Goal: Use online tool/utility: Utilize a website feature to perform a specific function

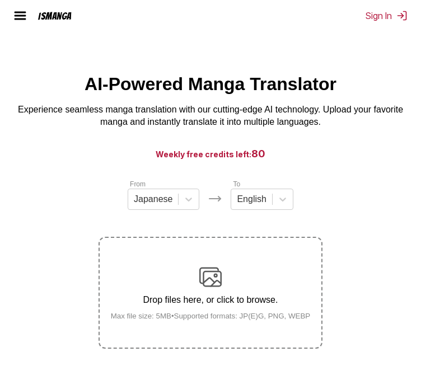
click at [336, 196] on section "From Japanese To English Drop files here, or click to browse. Max file size: 5M…" at bounding box center [210, 264] width 403 height 170
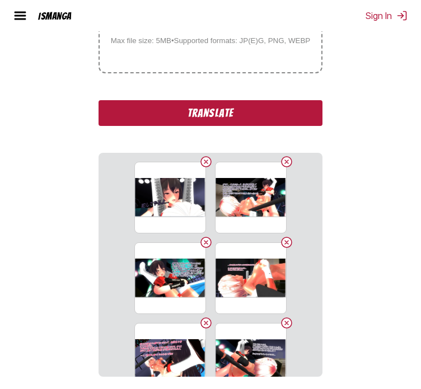
click at [146, 114] on button "Translate" at bounding box center [211, 113] width 224 height 26
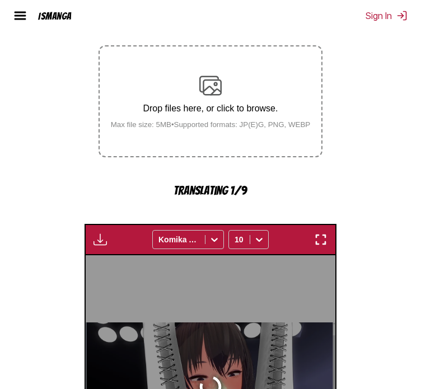
scroll to position [250, 0]
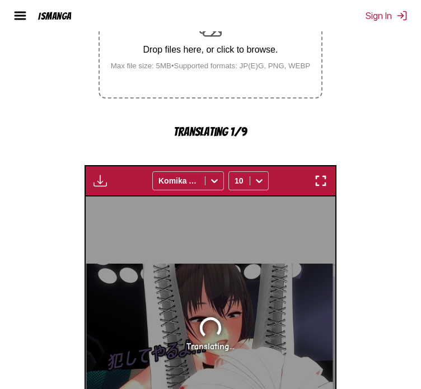
click at [50, 178] on section "From Japanese To English Drop files here, or click to browse. Max file size: 5M…" at bounding box center [210, 214] width 403 height 572
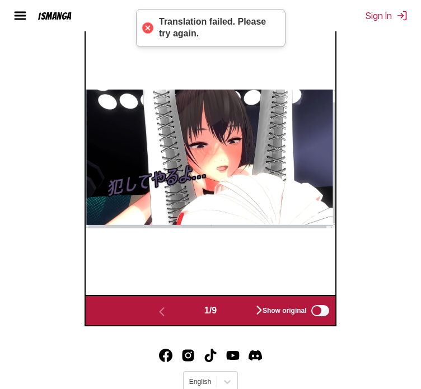
scroll to position [467, 0]
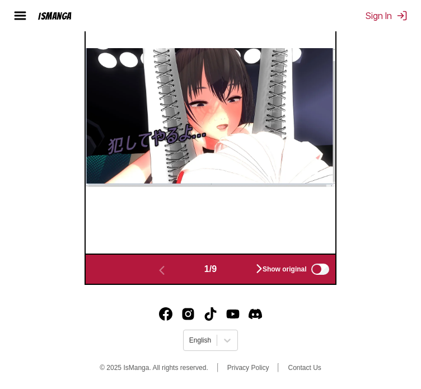
click at [260, 268] on div "Show original" at bounding box center [293, 269] width 75 height 15
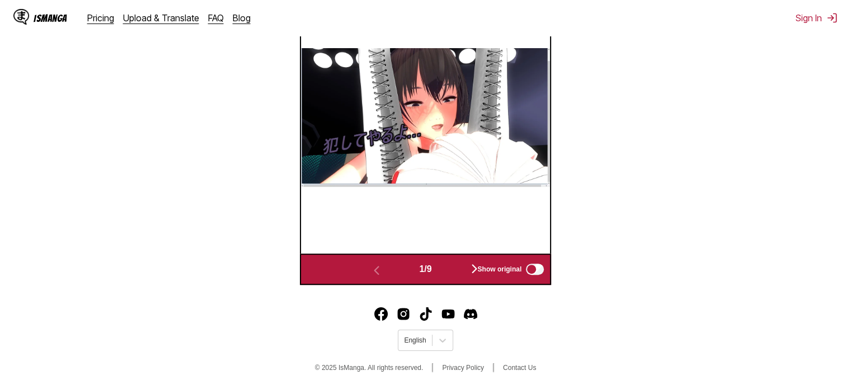
click at [420, 266] on div "Show original" at bounding box center [508, 269] width 75 height 15
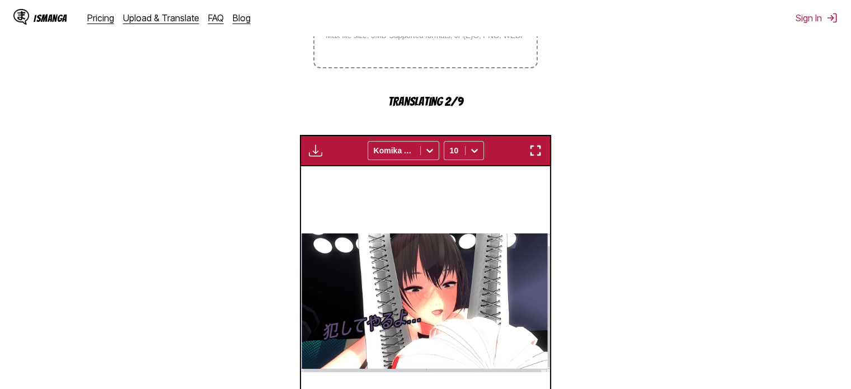
click at [420, 152] on img "button" at bounding box center [535, 150] width 13 height 13
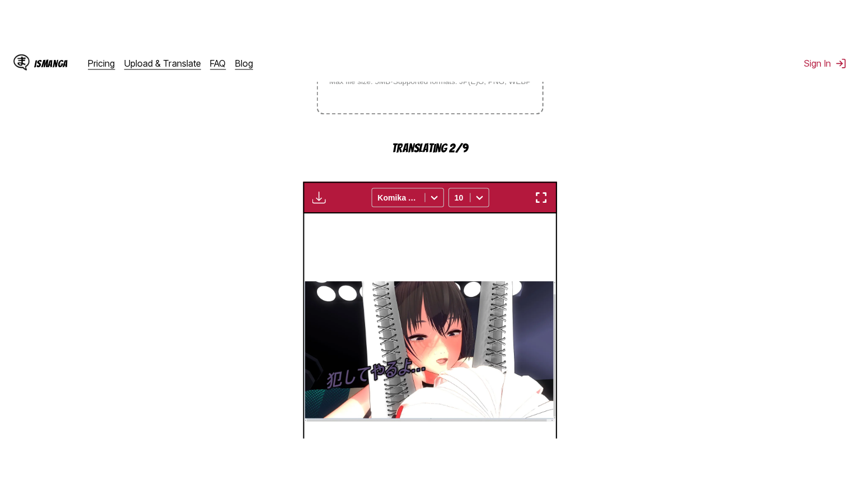
scroll to position [130, 0]
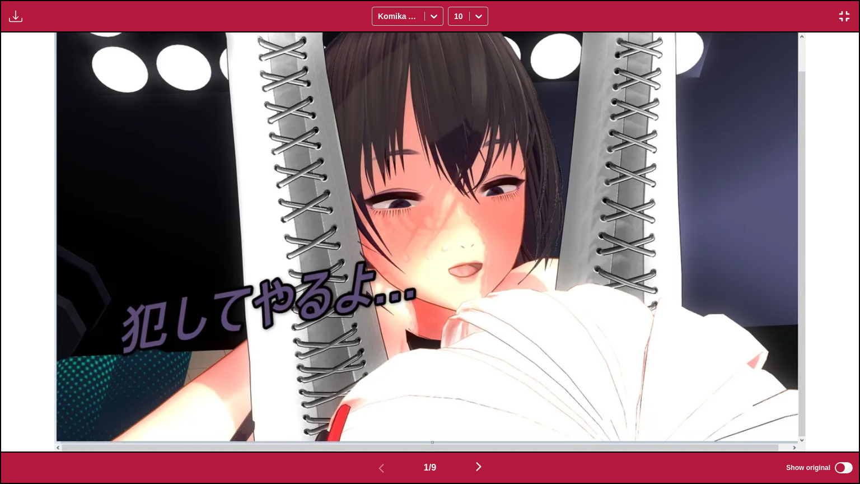
click at [420, 389] on img "button" at bounding box center [478, 466] width 13 height 13
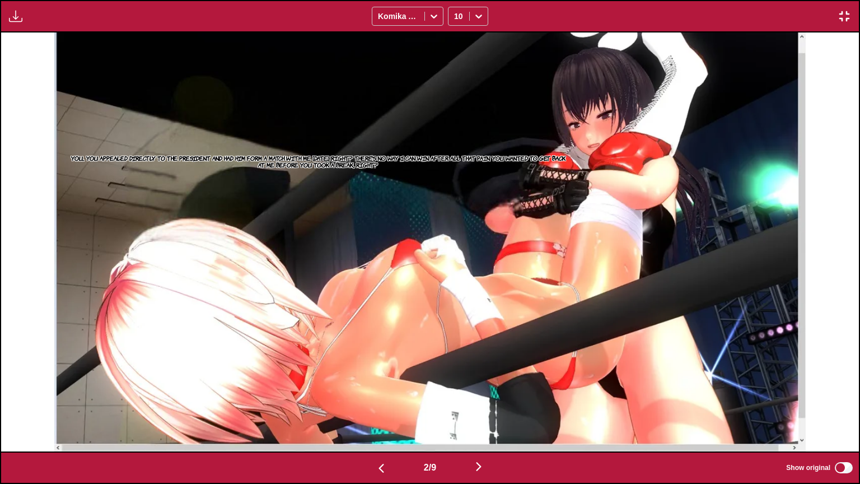
click at [377, 389] on img "button" at bounding box center [381, 467] width 13 height 13
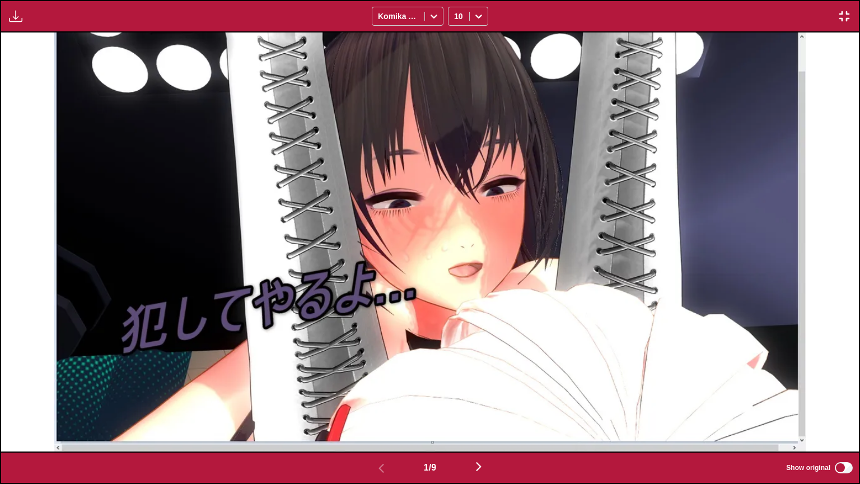
click at [420, 389] on img "button" at bounding box center [478, 466] width 13 height 13
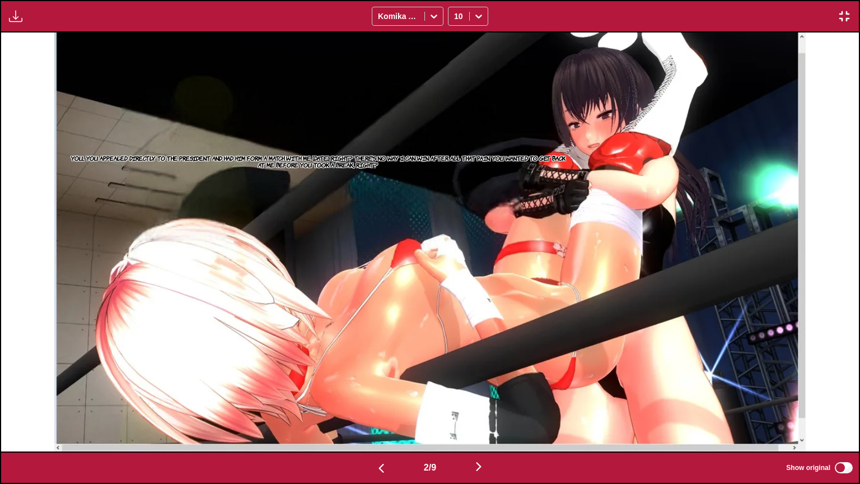
click at [391, 389] on button "button" at bounding box center [381, 467] width 67 height 16
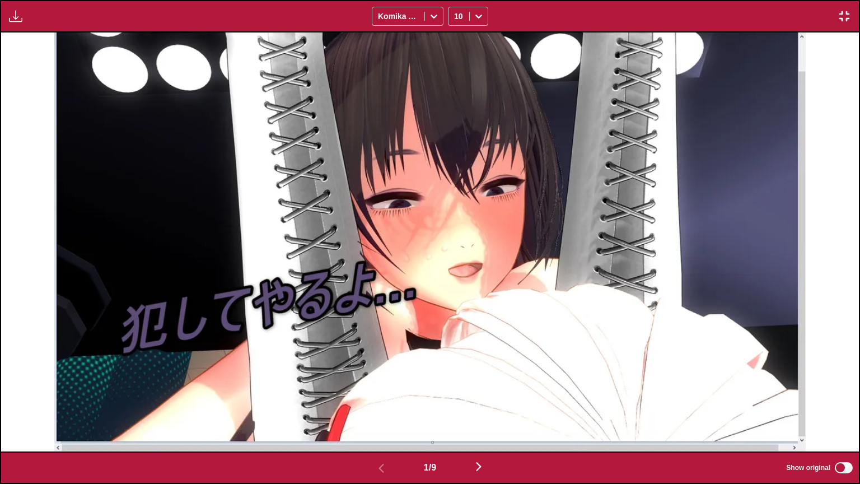
click at [420, 389] on button "button" at bounding box center [478, 467] width 67 height 16
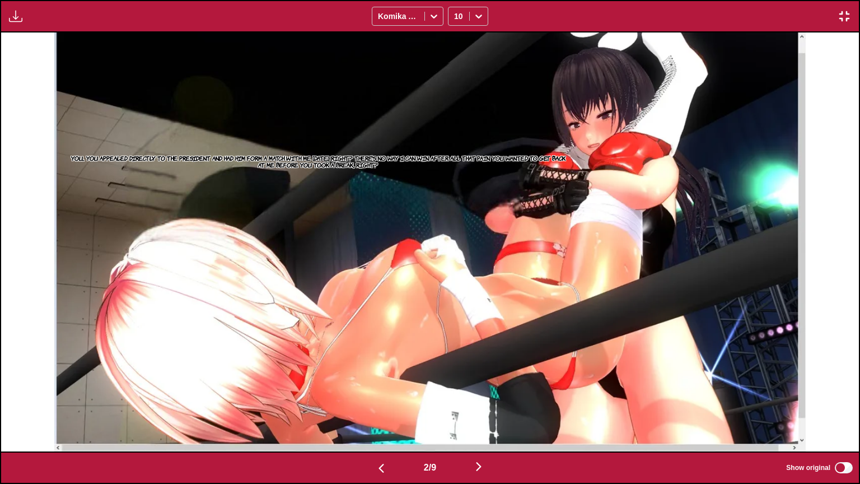
click at [420, 389] on button "button" at bounding box center [478, 467] width 67 height 16
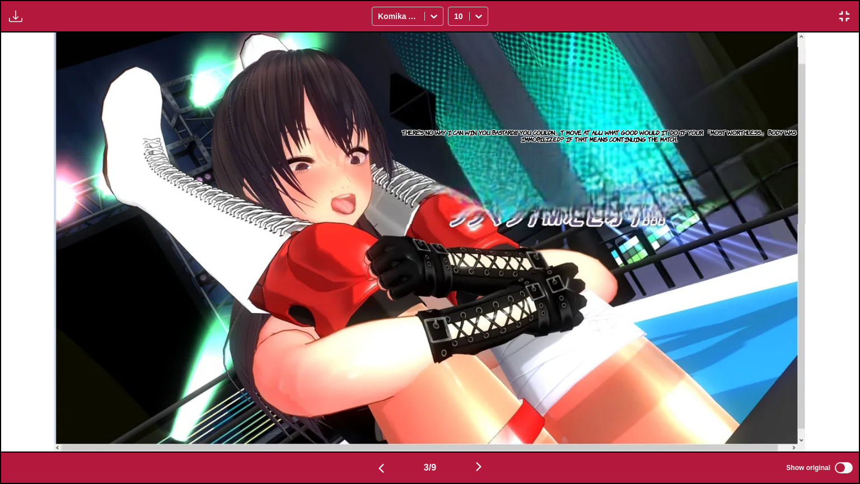
click at [420, 389] on button "button" at bounding box center [478, 467] width 67 height 16
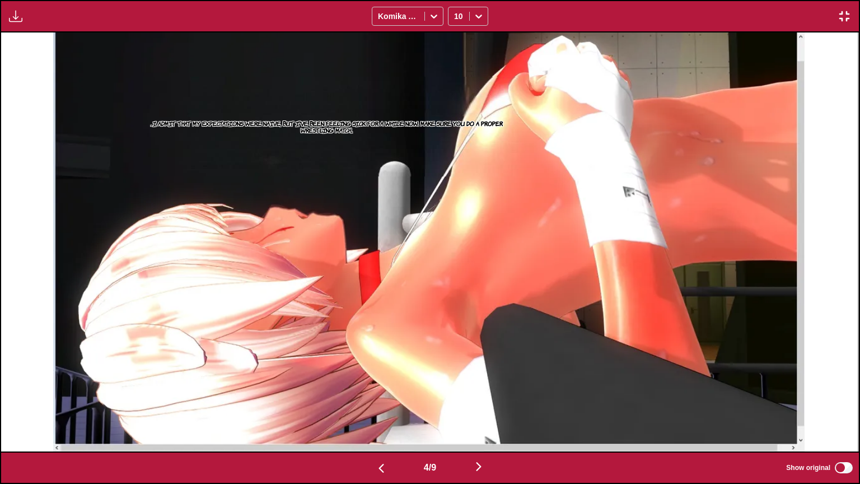
click at [420, 389] on button "button" at bounding box center [478, 467] width 67 height 16
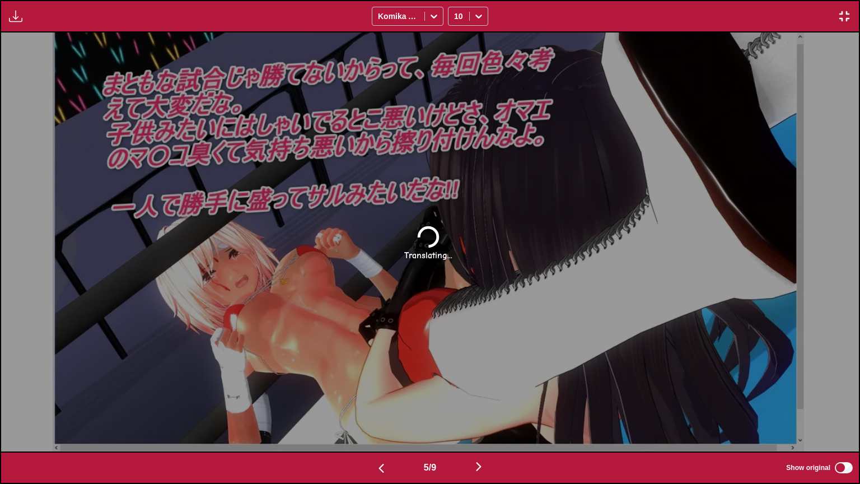
click at [387, 389] on button "button" at bounding box center [381, 467] width 67 height 16
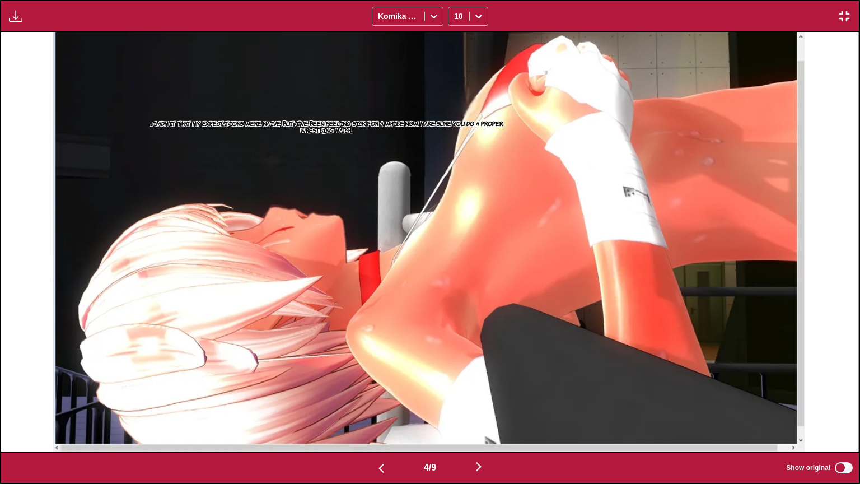
click at [387, 389] on button "button" at bounding box center [381, 467] width 67 height 16
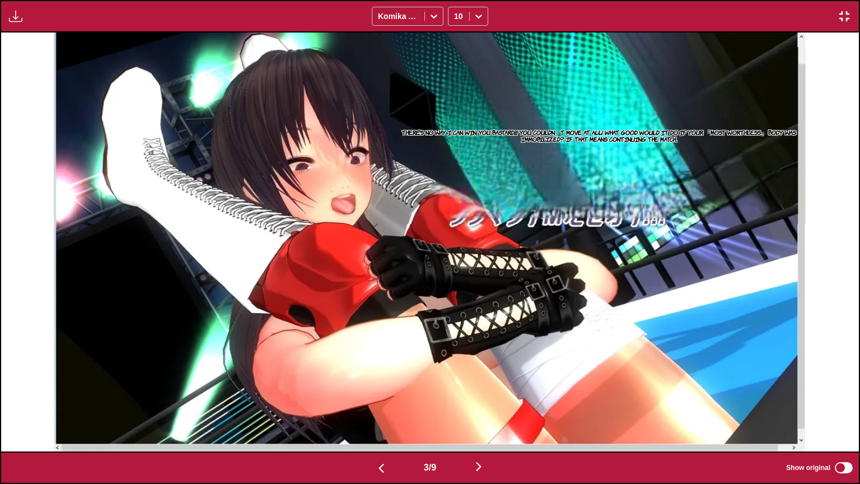
click at [387, 389] on button "button" at bounding box center [381, 467] width 67 height 16
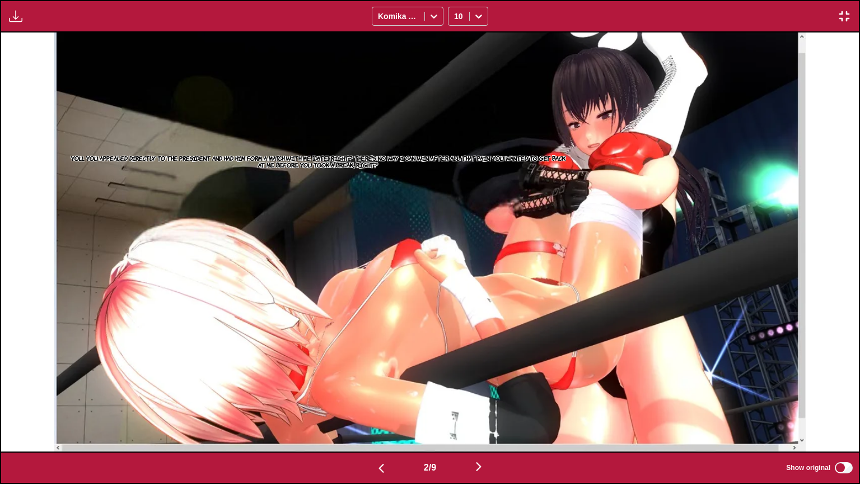
click at [387, 389] on button "button" at bounding box center [381, 467] width 67 height 16
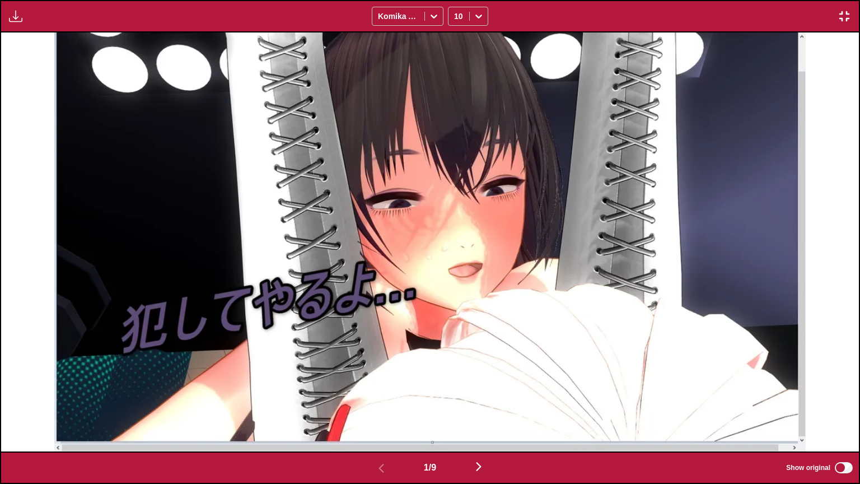
drag, startPoint x: 316, startPoint y: 297, endPoint x: 476, endPoint y: 461, distance: 228.8
click at [420, 389] on img "button" at bounding box center [478, 466] width 13 height 13
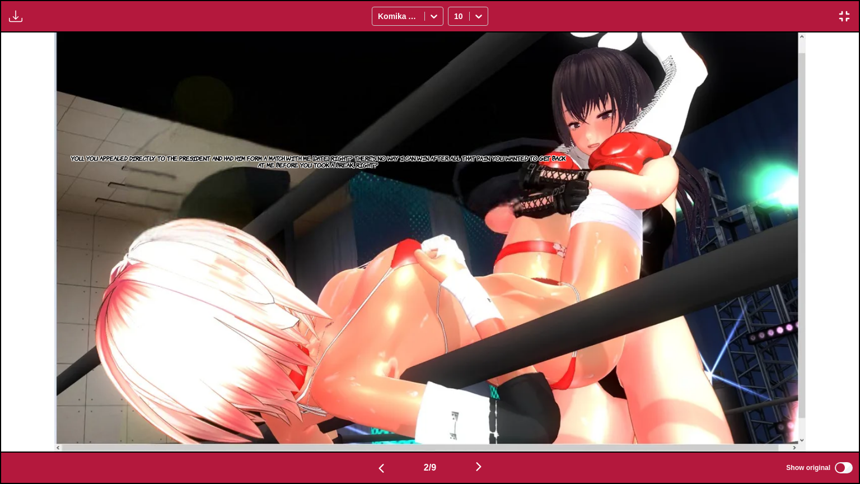
click at [420, 389] on img "button" at bounding box center [478, 466] width 13 height 13
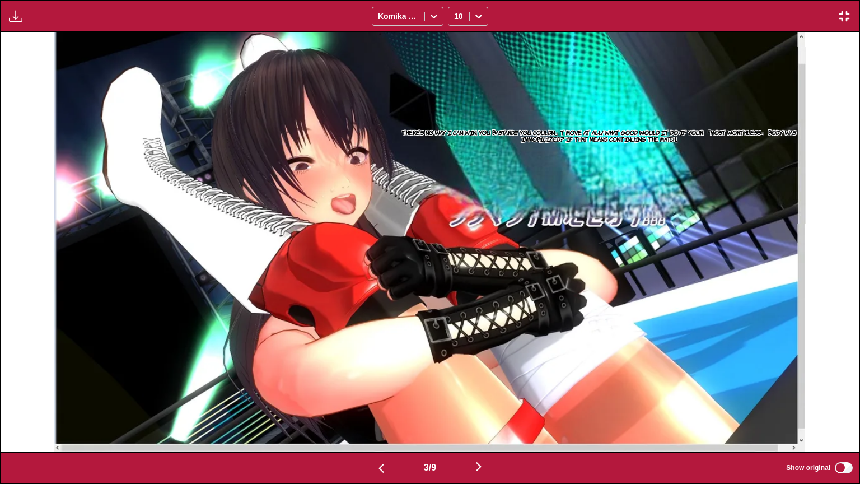
click at [420, 389] on img "button" at bounding box center [478, 466] width 13 height 13
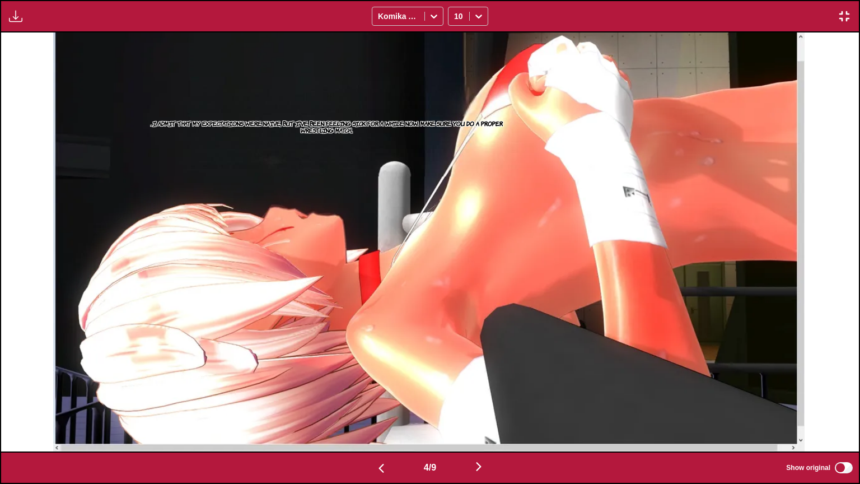
click at [420, 389] on img "button" at bounding box center [478, 466] width 13 height 13
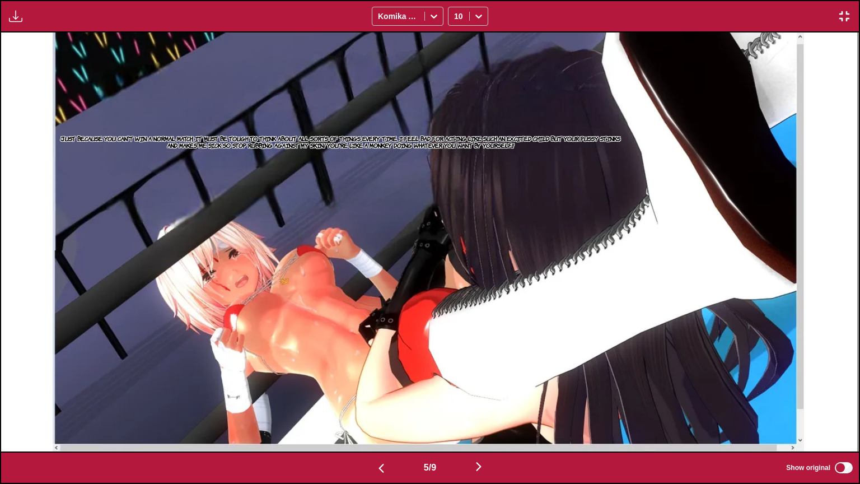
click at [420, 389] on img "button" at bounding box center [478, 466] width 13 height 13
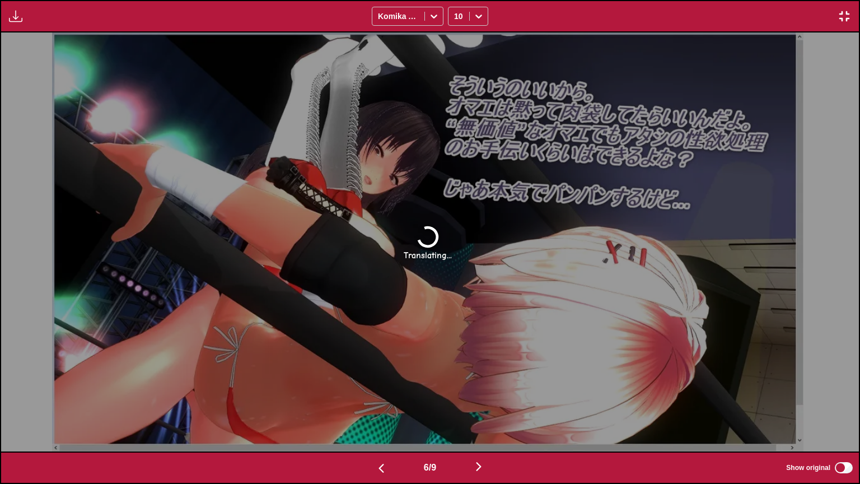
click at [383, 389] on div "6 / 9 Show original" at bounding box center [430, 467] width 860 height 32
click at [380, 389] on img "button" at bounding box center [381, 467] width 13 height 13
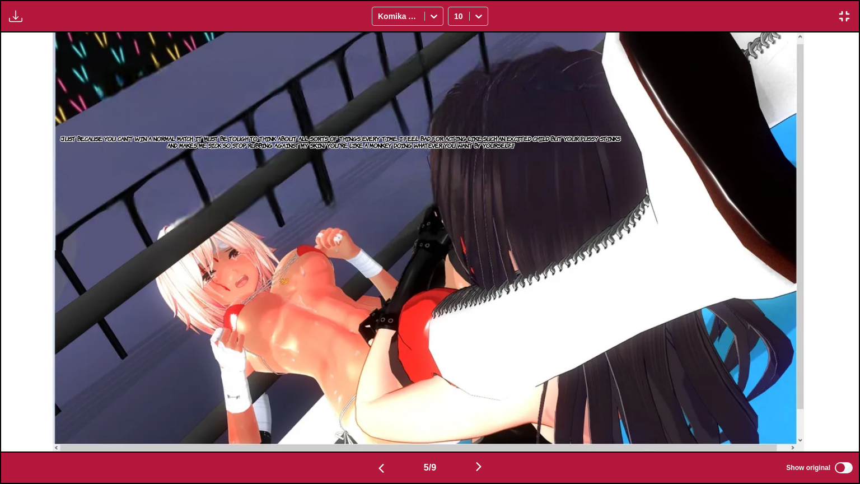
click at [420, 389] on img "button" at bounding box center [478, 466] width 13 height 13
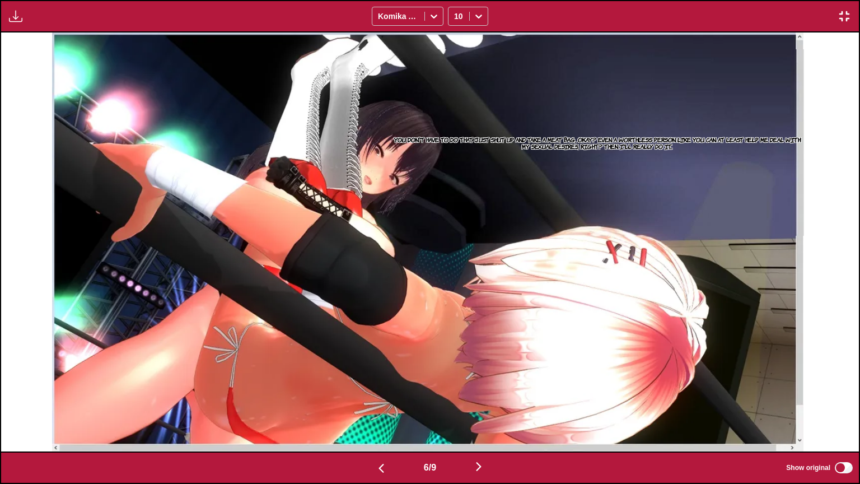
click at [420, 389] on img "button" at bounding box center [478, 466] width 13 height 13
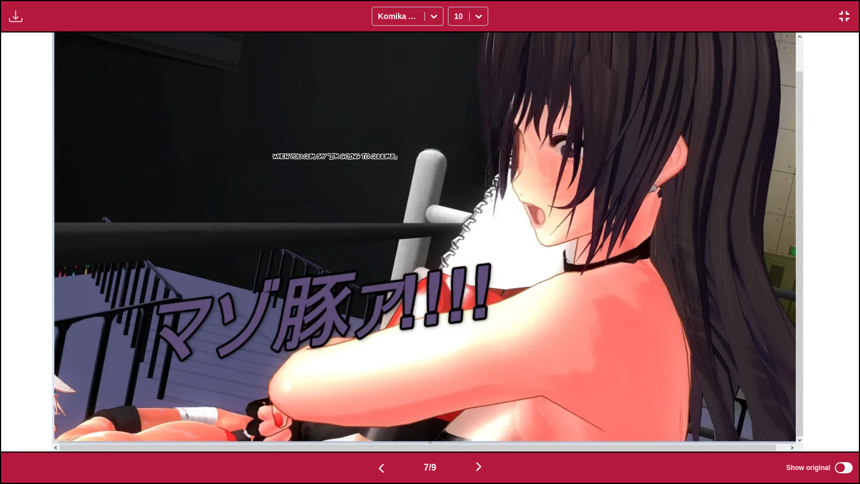
click at [420, 389] on img "button" at bounding box center [478, 466] width 13 height 13
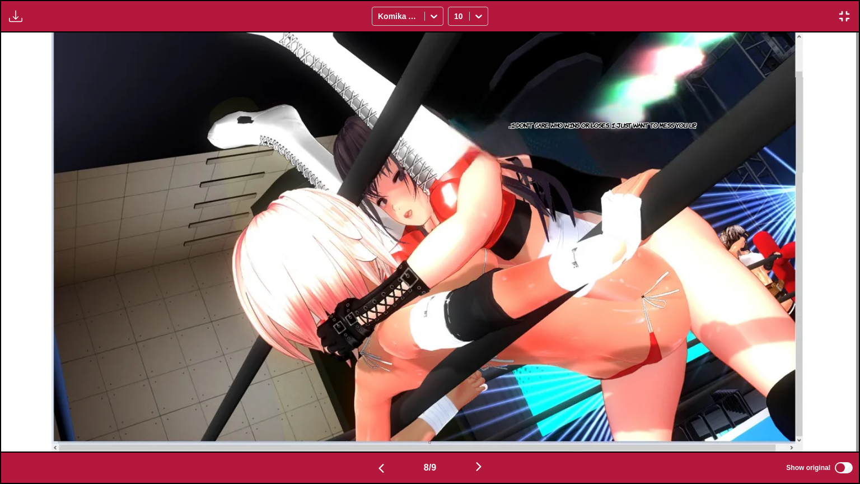
click at [420, 389] on img "button" at bounding box center [478, 466] width 13 height 13
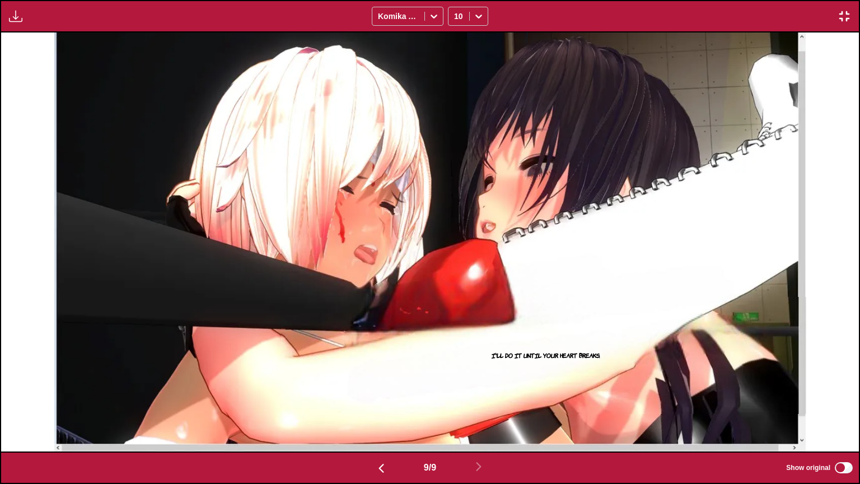
click at [381, 389] on img "button" at bounding box center [381, 467] width 13 height 13
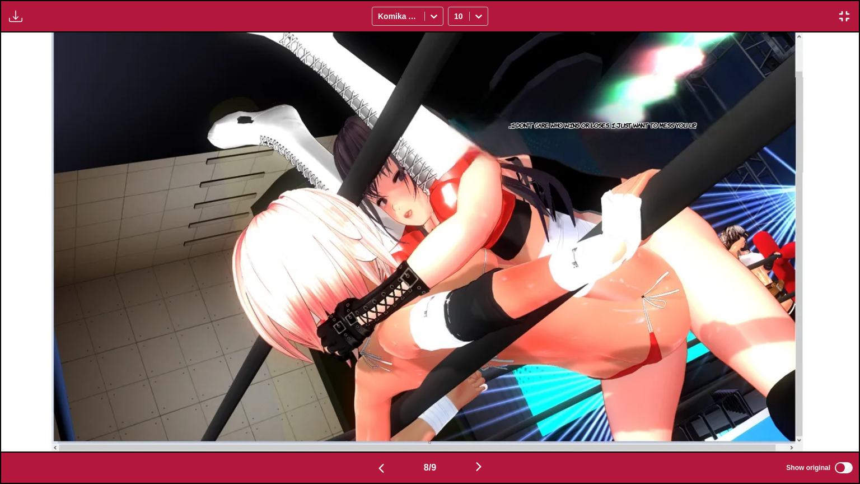
click at [420, 389] on img "button" at bounding box center [478, 466] width 13 height 13
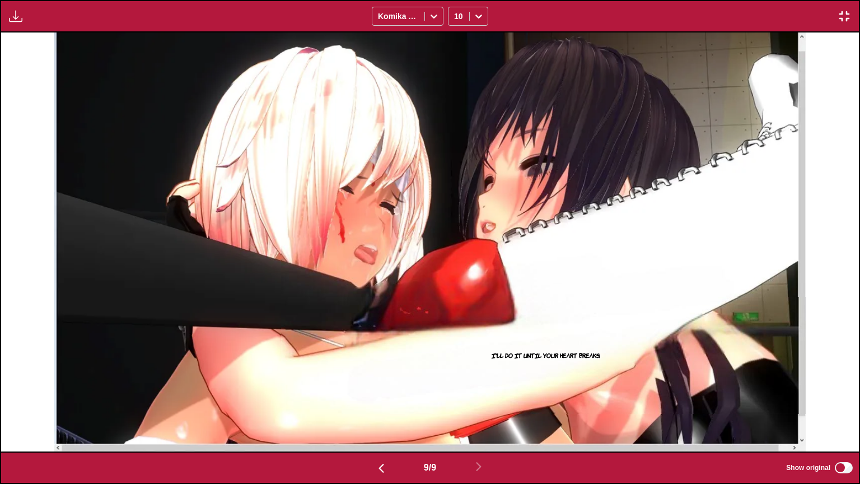
click at [420, 11] on img "button" at bounding box center [843, 16] width 13 height 13
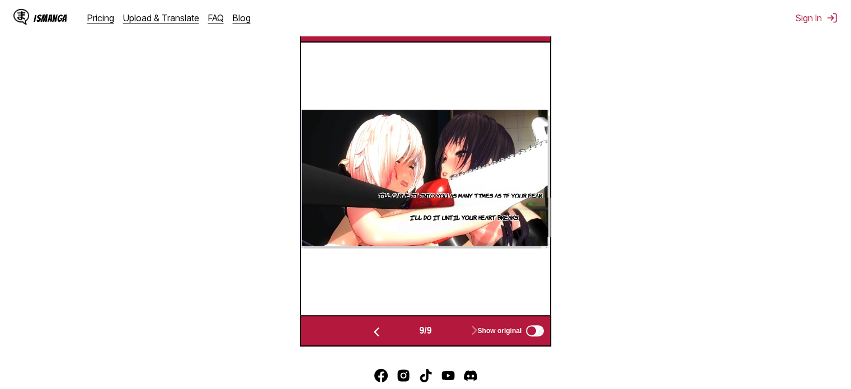
scroll to position [385, 0]
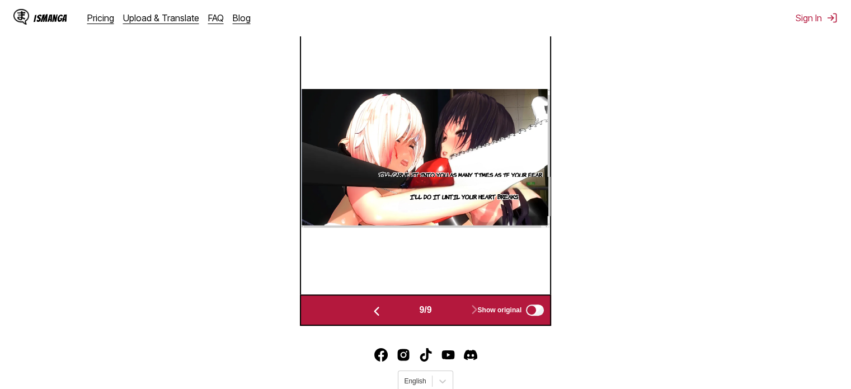
click at [373, 311] on img "button" at bounding box center [376, 311] width 13 height 13
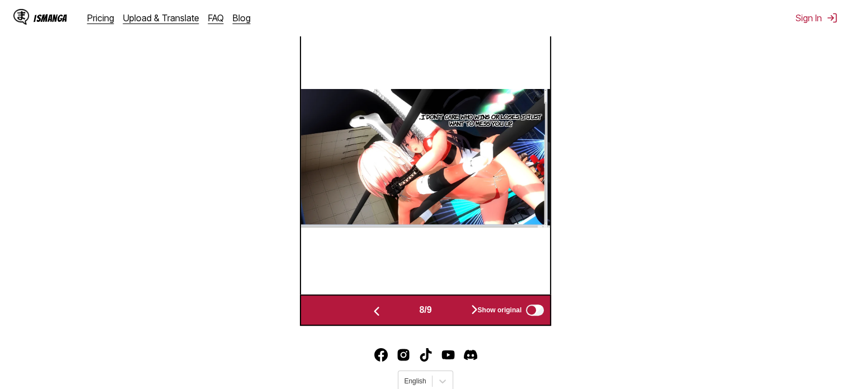
click at [372, 310] on img "button" at bounding box center [376, 311] width 13 height 13
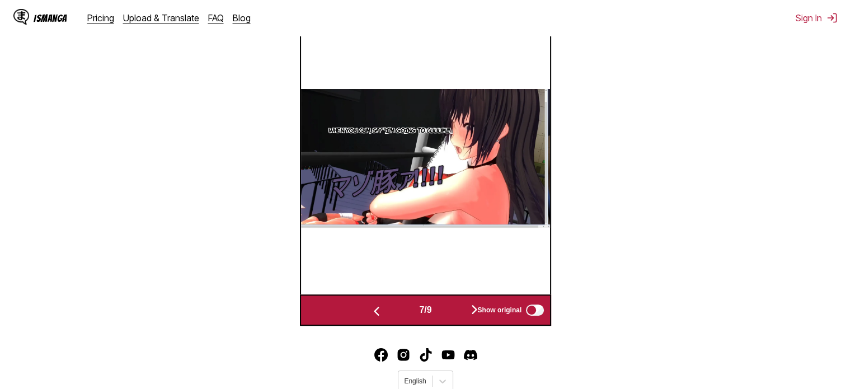
click at [372, 310] on img "button" at bounding box center [376, 311] width 13 height 13
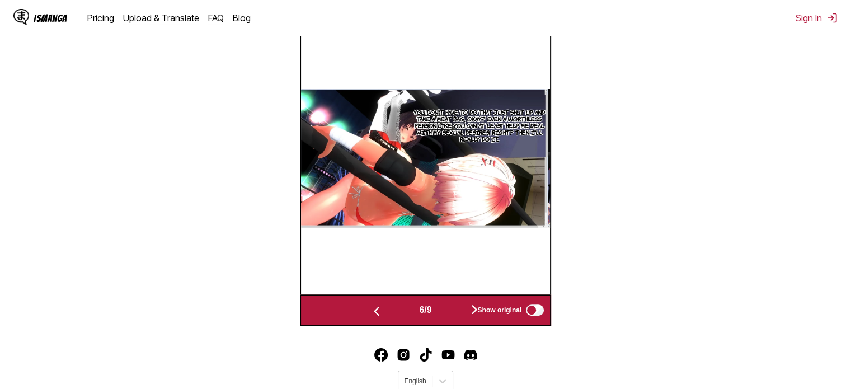
click at [372, 310] on img "button" at bounding box center [376, 311] width 13 height 13
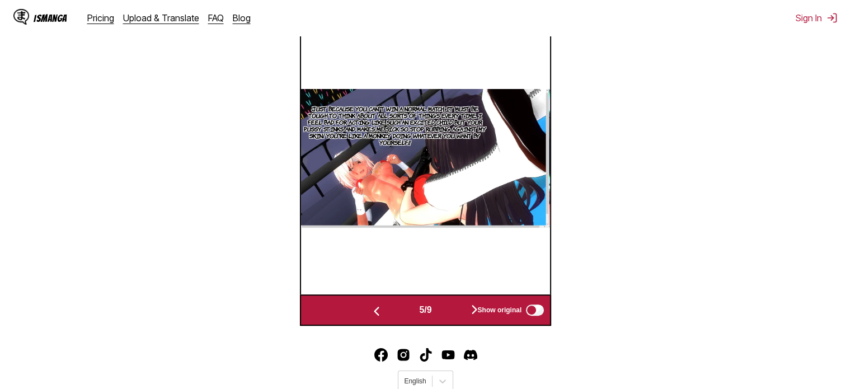
click at [372, 310] on img "button" at bounding box center [376, 311] width 13 height 13
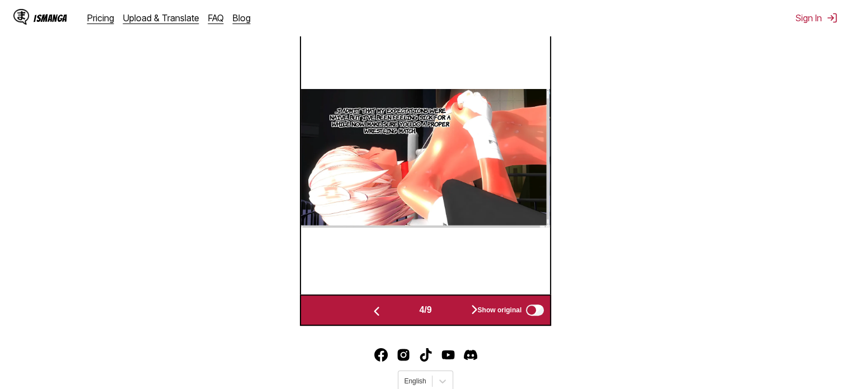
click at [372, 310] on img "button" at bounding box center [376, 311] width 13 height 13
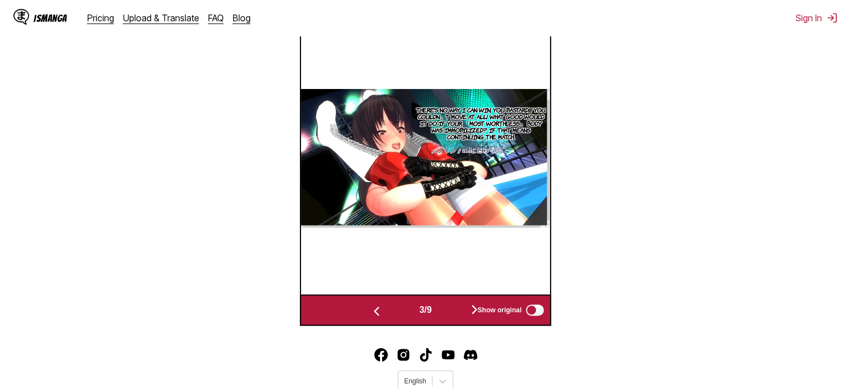
click at [372, 310] on img "button" at bounding box center [376, 311] width 13 height 13
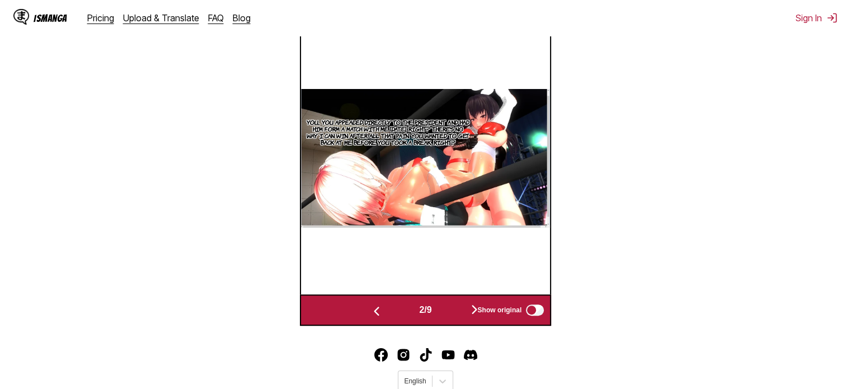
click at [372, 310] on img "button" at bounding box center [376, 311] width 13 height 13
